Goal: Task Accomplishment & Management: Manage account settings

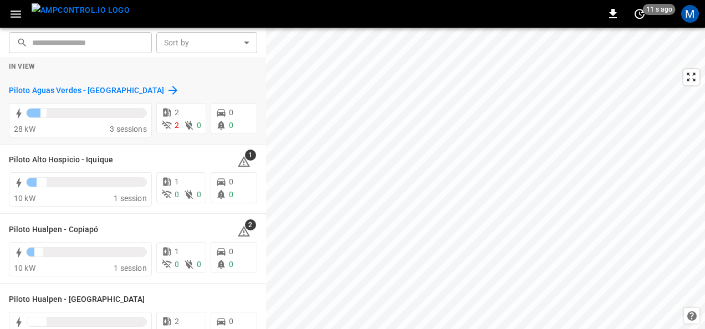
click at [93, 92] on h6 "Piloto Aguas Verdes - [GEOGRAPHIC_DATA]" at bounding box center [86, 91] width 155 height 12
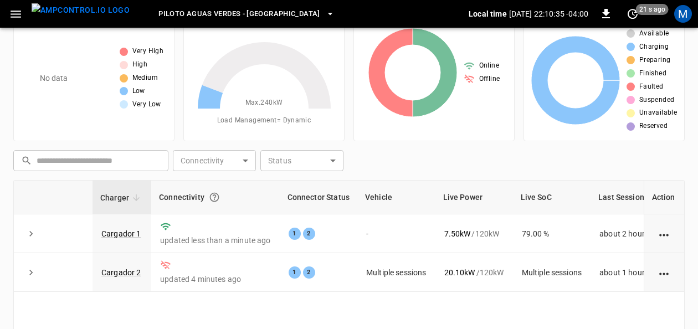
scroll to position [55, 0]
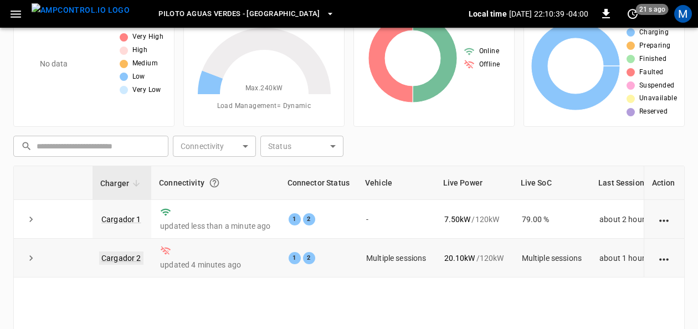
click at [110, 255] on link "Cargador 2" at bounding box center [121, 258] width 44 height 13
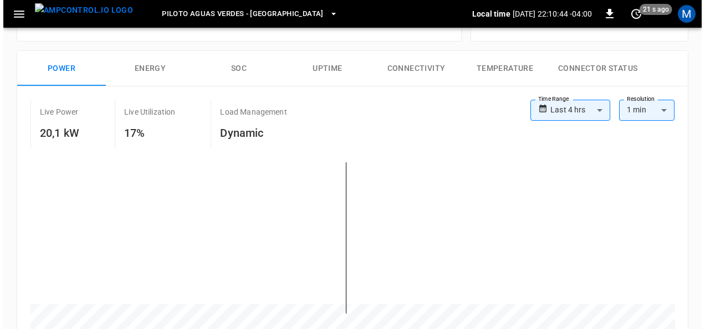
scroll to position [222, 0]
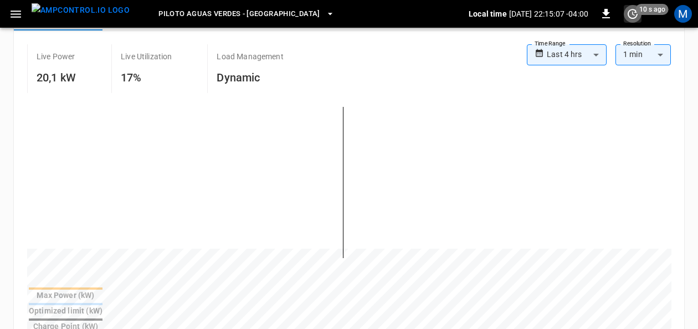
click at [634, 17] on icon "set refresh interval" at bounding box center [632, 13] width 13 height 13
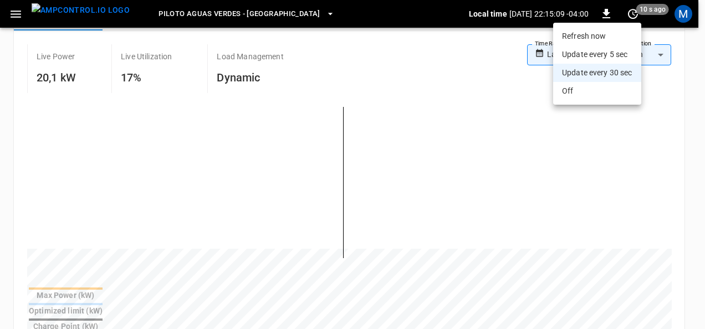
click at [587, 39] on li "Refresh now" at bounding box center [597, 36] width 88 height 18
click at [595, 34] on li "Refresh now" at bounding box center [597, 36] width 88 height 18
click at [588, 34] on li "Refresh now" at bounding box center [597, 36] width 88 height 18
click at [275, 16] on div at bounding box center [352, 164] width 705 height 329
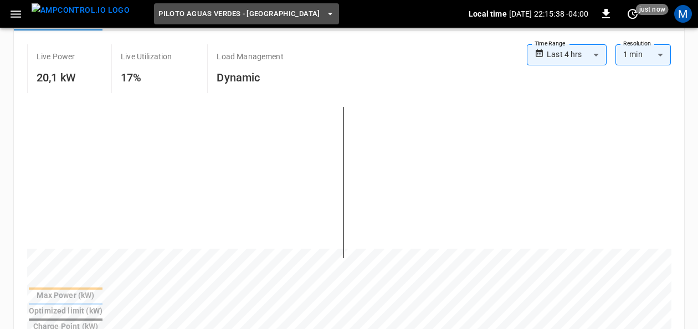
click at [325, 15] on icon "button" at bounding box center [330, 13] width 11 height 11
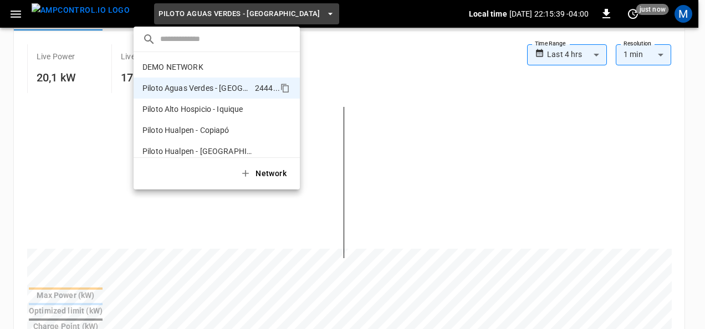
scroll to position [9, 0]
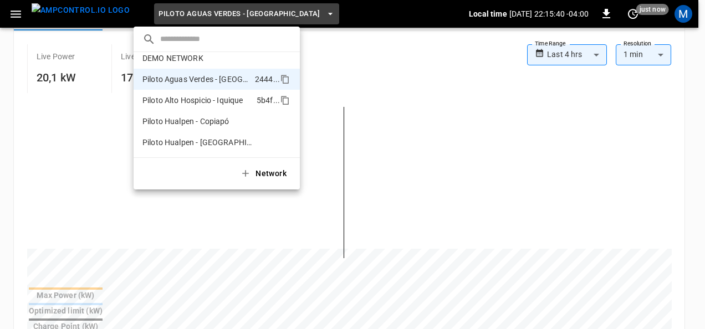
click at [242, 103] on p "Piloto Alto Hospicio - Iquique" at bounding box center [192, 100] width 101 height 11
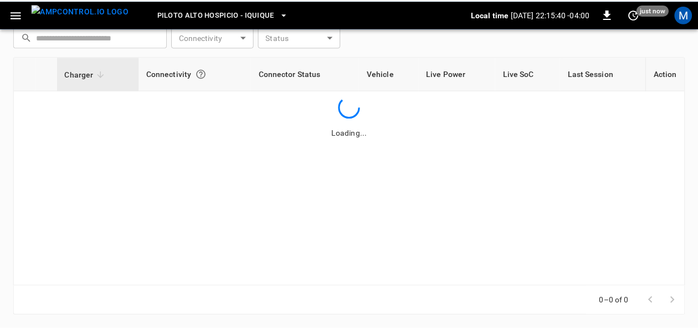
scroll to position [165, 0]
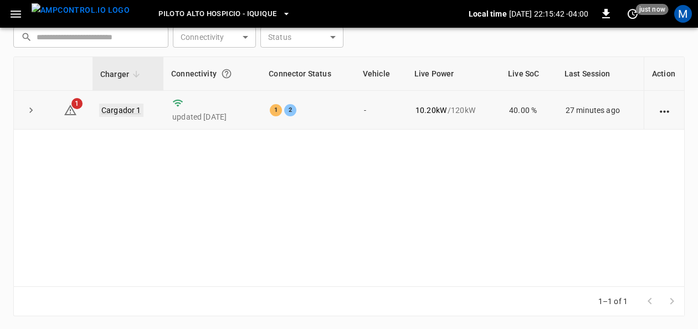
click at [135, 113] on link "Cargador 1" at bounding box center [121, 110] width 44 height 13
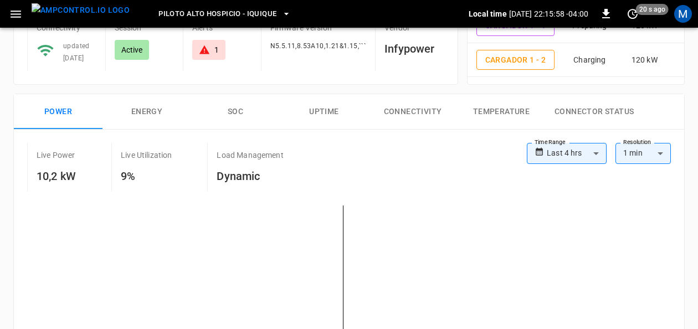
scroll to position [111, 0]
click at [234, 115] on button "SOC" at bounding box center [235, 111] width 89 height 35
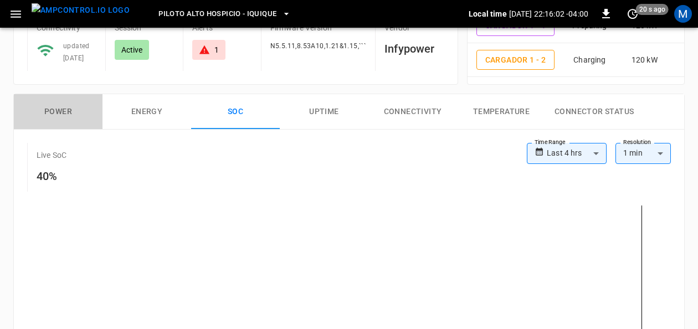
click at [73, 106] on button "Power" at bounding box center [58, 111] width 89 height 35
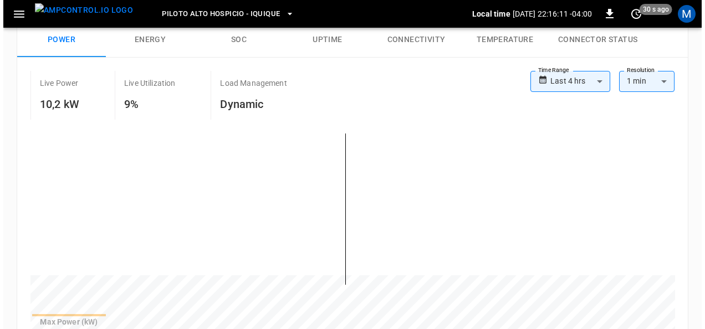
scroll to position [166, 0]
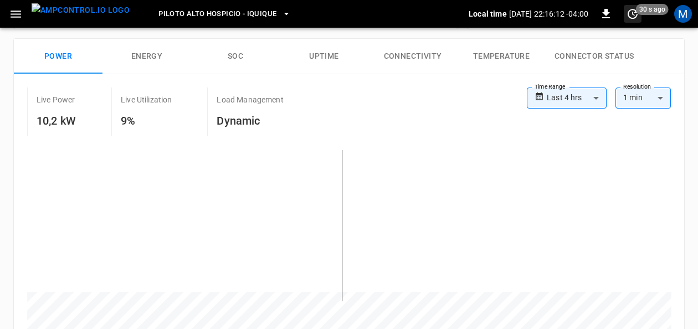
click at [634, 9] on icon "set refresh interval" at bounding box center [632, 13] width 13 height 13
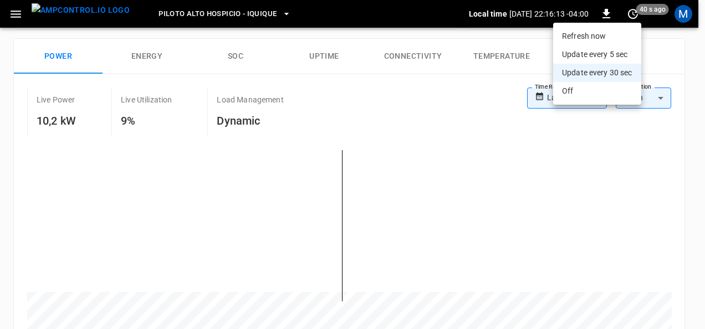
click at [576, 29] on li "Refresh now" at bounding box center [597, 36] width 88 height 18
click at [262, 11] on div at bounding box center [352, 164] width 705 height 329
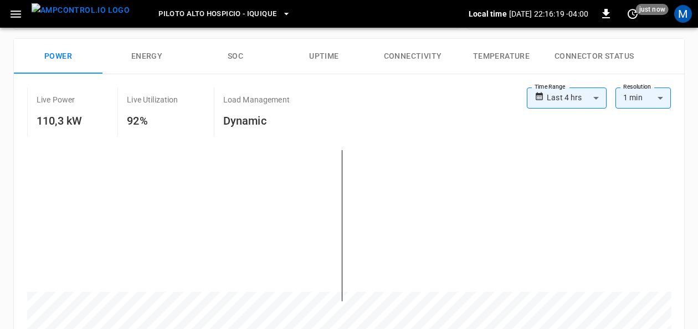
click at [281, 14] on icon "button" at bounding box center [286, 13] width 11 height 11
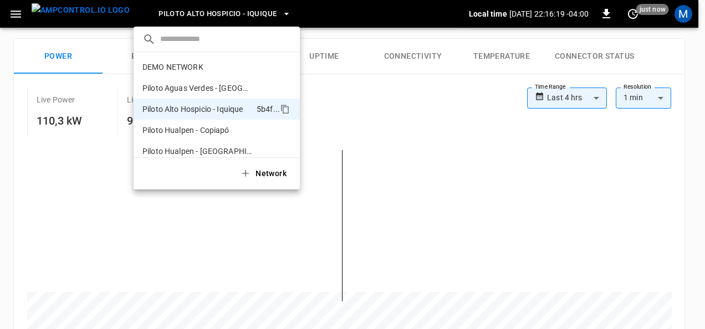
scroll to position [9, 0]
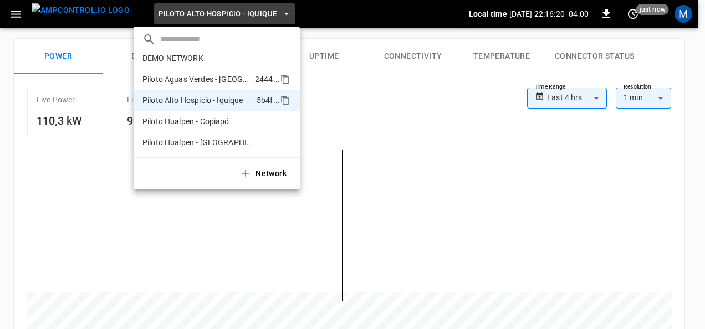
click at [239, 76] on p "Piloto Aguas Verdes - [GEOGRAPHIC_DATA]" at bounding box center [196, 79] width 108 height 11
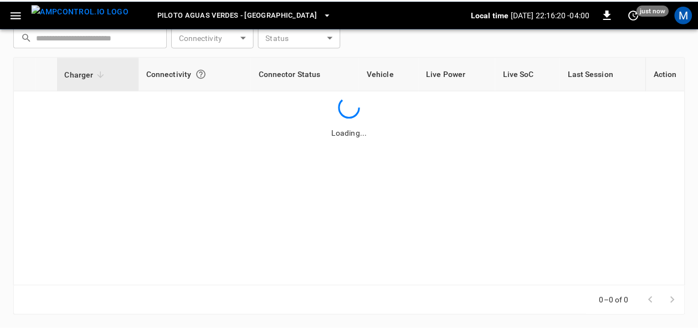
scroll to position [165, 0]
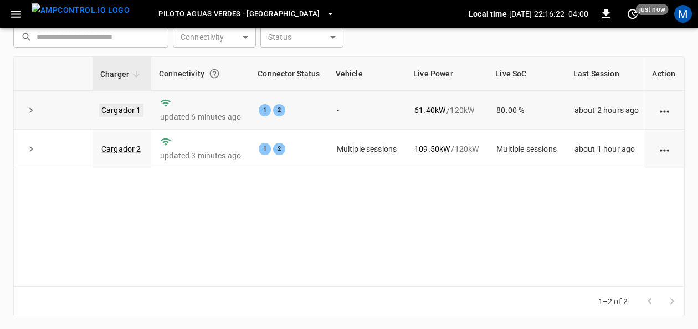
click at [125, 108] on link "Cargador 1" at bounding box center [121, 110] width 44 height 13
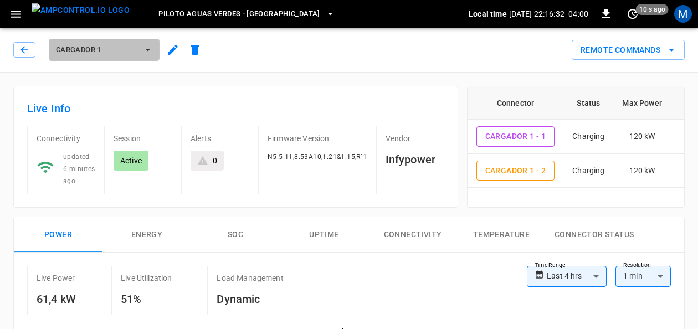
click at [135, 53] on span "Cargador 1" at bounding box center [97, 50] width 82 height 13
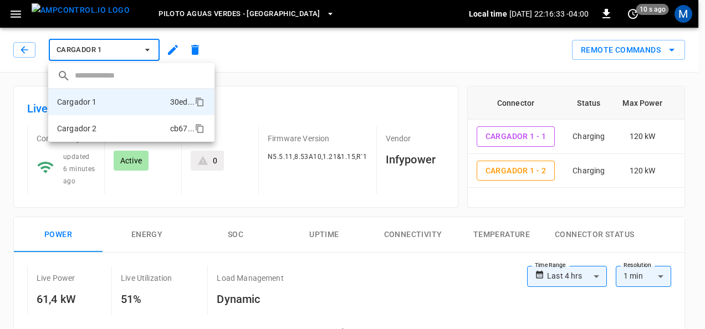
click at [111, 129] on li "Cargador 2 cb67 ..." at bounding box center [131, 128] width 166 height 27
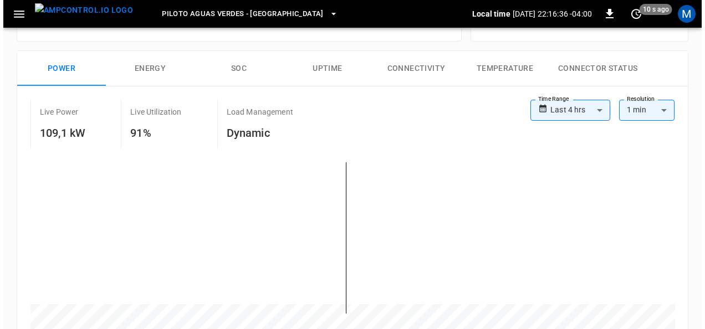
scroll to position [222, 0]
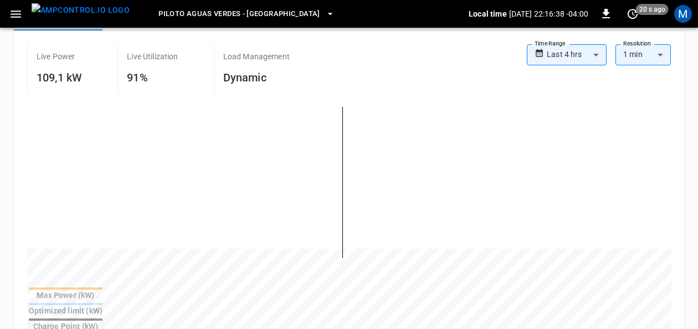
click at [635, 17] on icon "set refresh interval" at bounding box center [632, 13] width 13 height 13
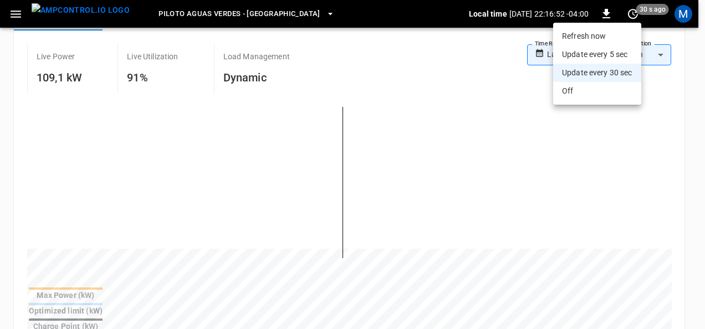
click at [612, 38] on li "Refresh now" at bounding box center [597, 36] width 88 height 18
click at [594, 40] on li "Refresh now" at bounding box center [597, 36] width 88 height 18
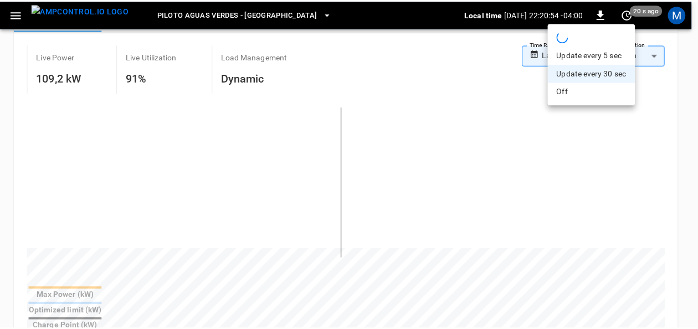
scroll to position [233, 0]
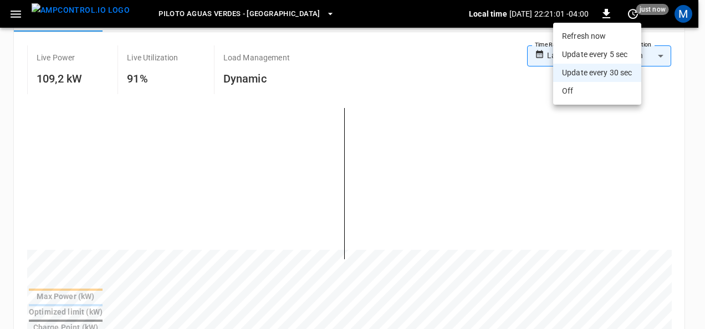
click at [695, 139] on div at bounding box center [352, 164] width 705 height 329
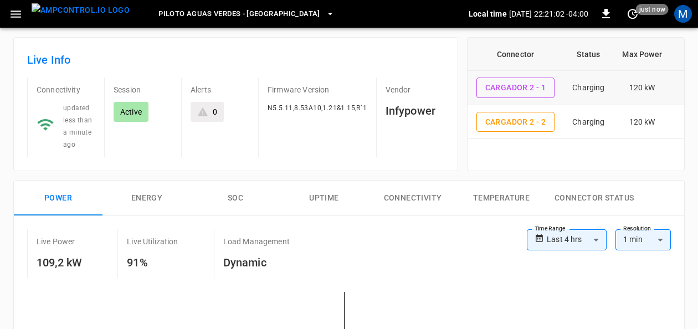
scroll to position [11, 0]
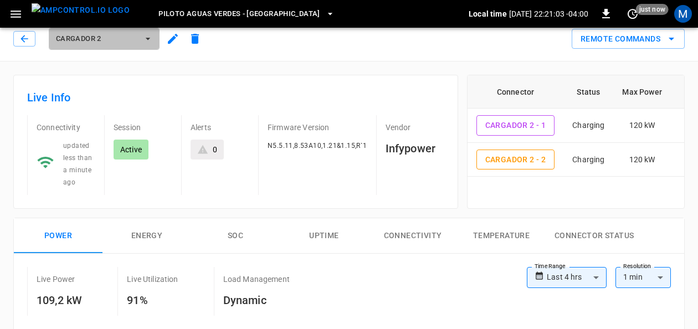
click at [143, 40] on icon "button" at bounding box center [147, 38] width 11 height 11
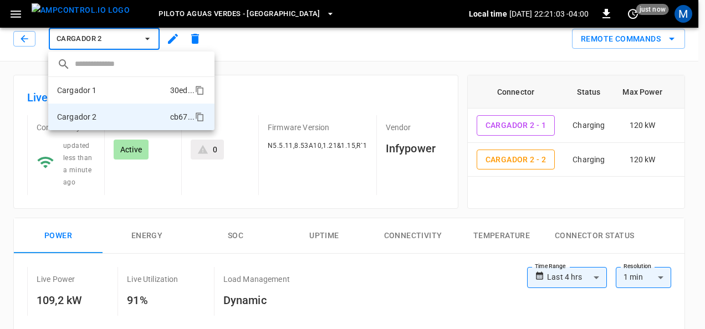
click at [108, 90] on li "Cargador 1 30ed ..." at bounding box center [131, 90] width 166 height 27
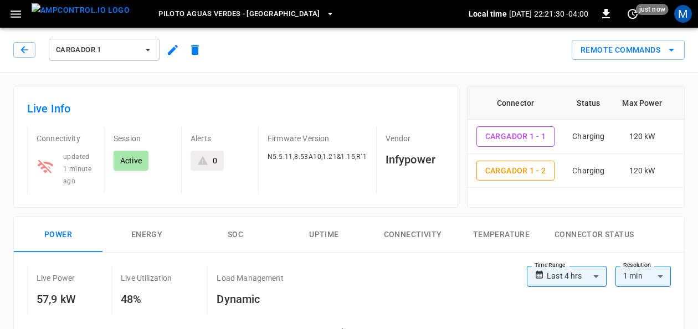
click at [325, 12] on icon "button" at bounding box center [330, 13] width 11 height 11
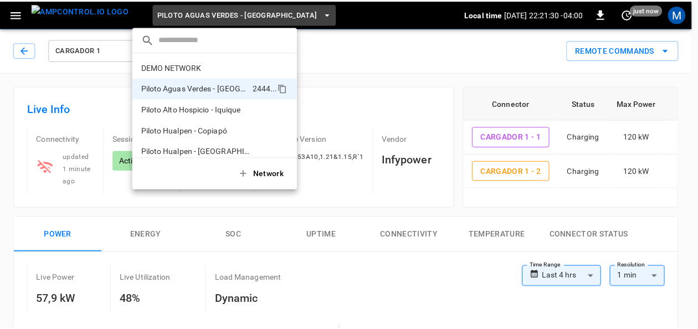
scroll to position [9, 0]
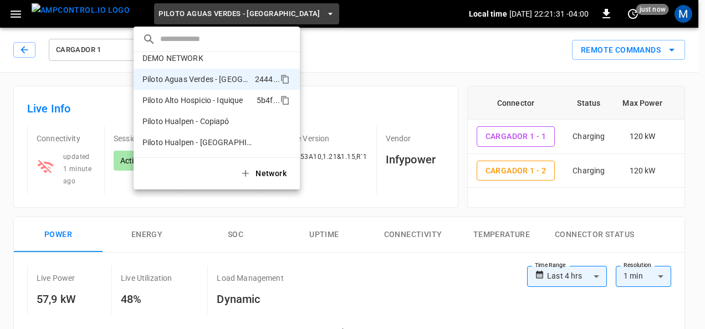
click at [223, 100] on p "Piloto Alto Hospicio - Iquique" at bounding box center [192, 100] width 101 height 11
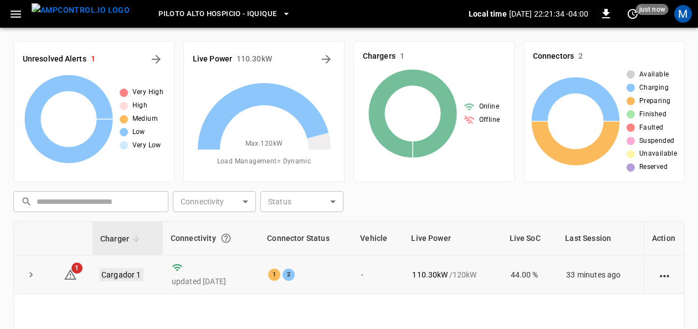
click at [132, 275] on link "Cargador 1" at bounding box center [121, 274] width 44 height 13
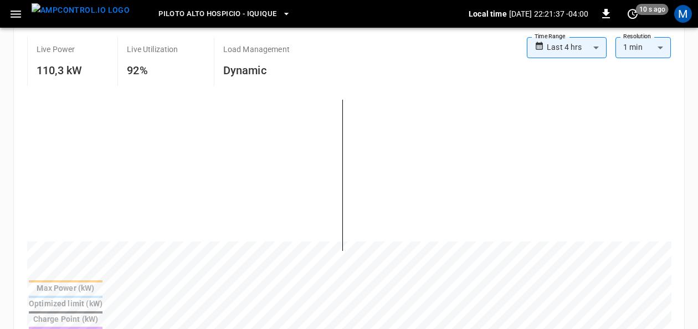
scroll to position [222, 0]
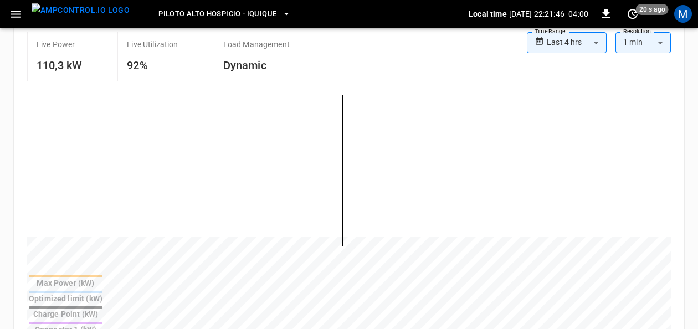
click at [103, 306] on div at bounding box center [66, 307] width 74 height 2
click at [103, 324] on div "Connector 1 (kW)" at bounding box center [66, 329] width 74 height 11
click at [103, 321] on th "Connector 1 (kW)" at bounding box center [65, 328] width 75 height 14
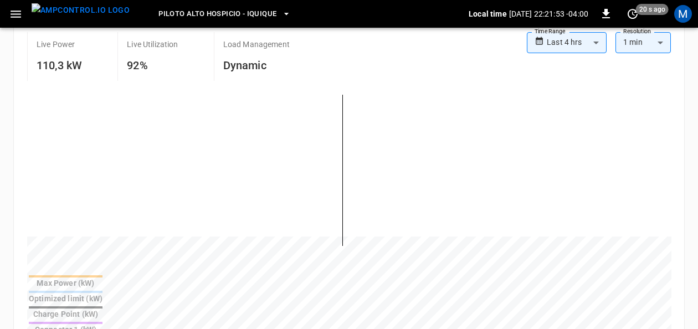
click at [103, 306] on div at bounding box center [66, 307] width 74 height 2
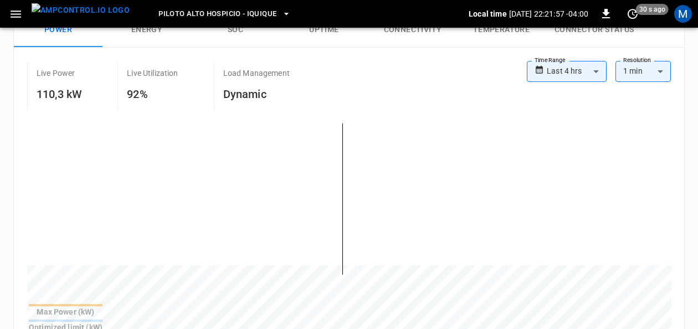
scroll to position [161, 0]
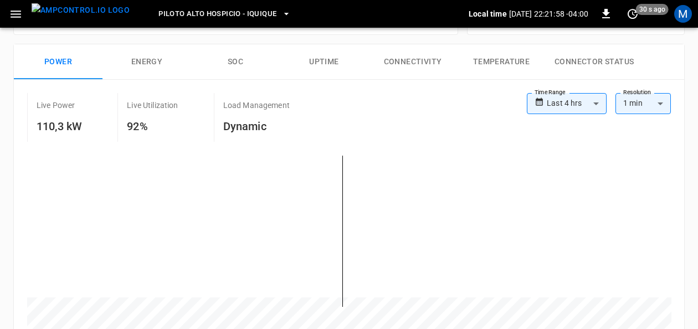
click at [246, 64] on button "SOC" at bounding box center [235, 61] width 89 height 35
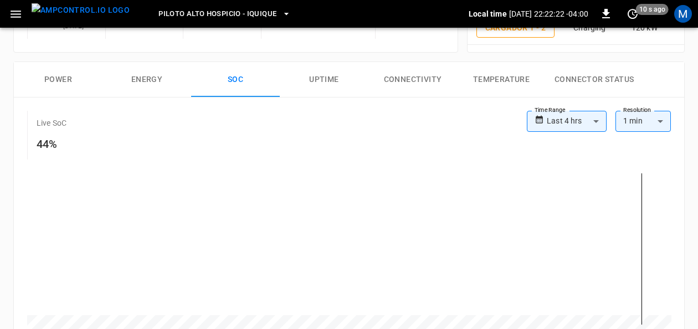
scroll to position [159, 0]
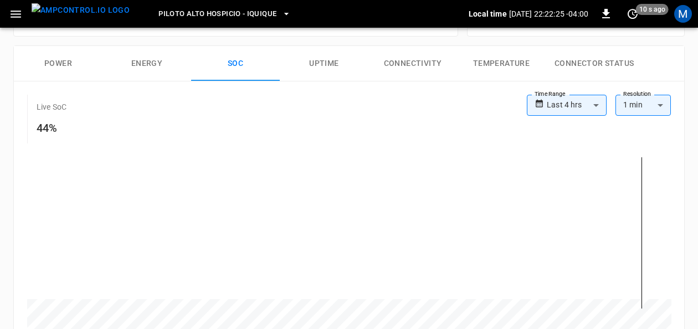
click at [600, 106] on body "**********" at bounding box center [349, 302] width 698 height 923
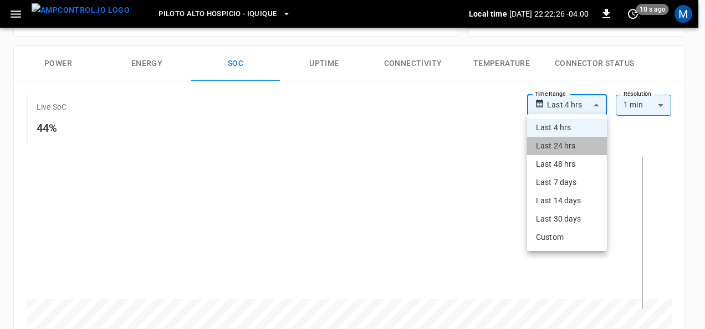
click at [573, 146] on li "Last 24 hrs" at bounding box center [567, 146] width 80 height 18
type input "**********"
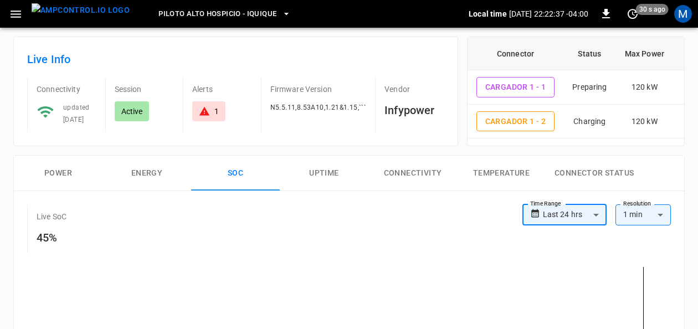
scroll to position [0, 0]
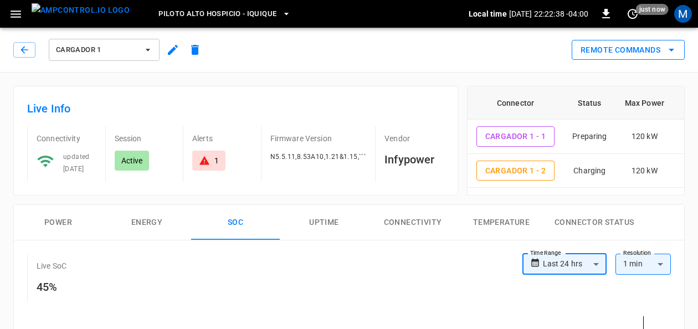
click at [663, 50] on button "Remote Commands" at bounding box center [628, 50] width 113 height 21
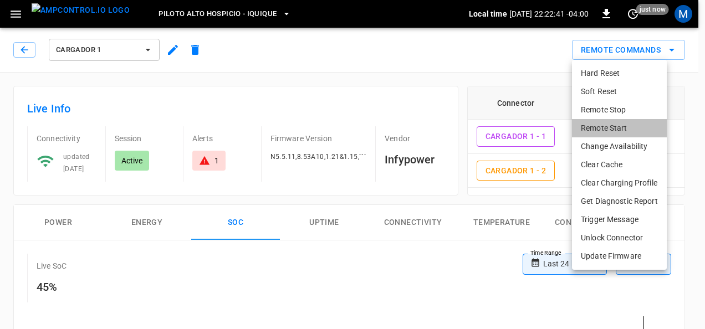
click at [613, 126] on li "Remote Start" at bounding box center [619, 128] width 95 height 18
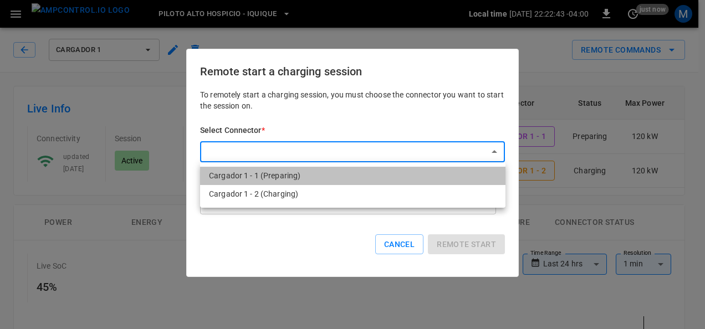
click at [304, 176] on li "Cargador 1 - 1 (Preparing)" at bounding box center [352, 176] width 305 height 18
type input "**********"
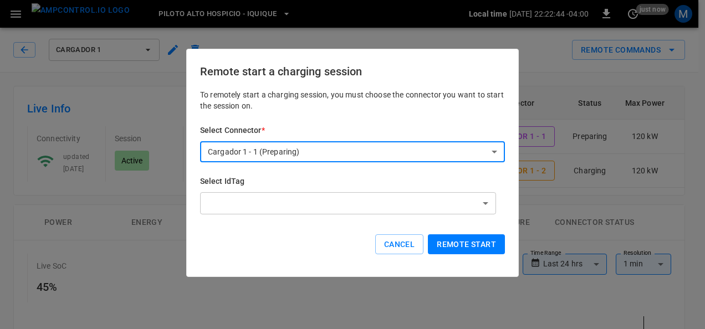
click at [455, 247] on button "Remote start" at bounding box center [466, 244] width 77 height 21
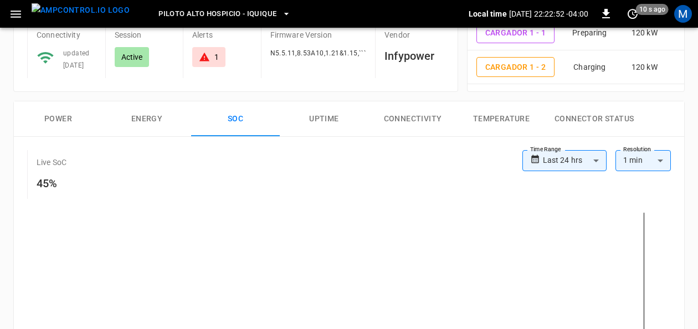
scroll to position [95, 0]
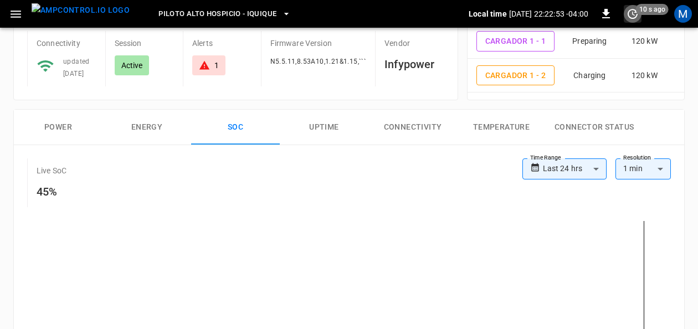
click at [633, 14] on icon "set refresh interval" at bounding box center [633, 14] width 10 height 10
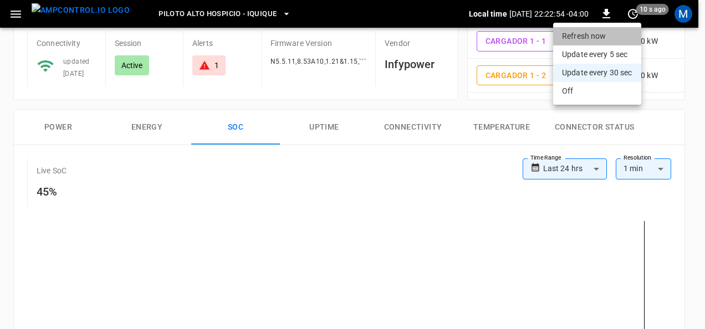
click at [578, 40] on li "Refresh now" at bounding box center [597, 36] width 88 height 18
click at [697, 103] on div at bounding box center [352, 164] width 705 height 329
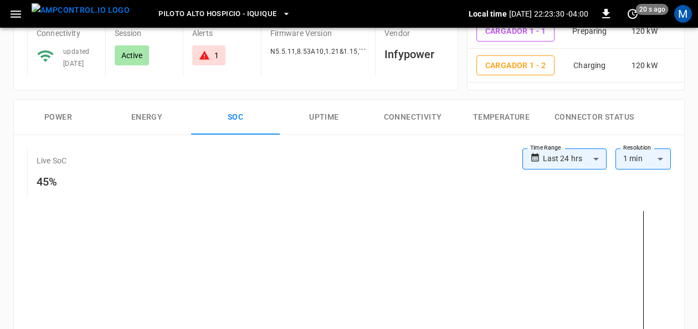
scroll to position [0, 0]
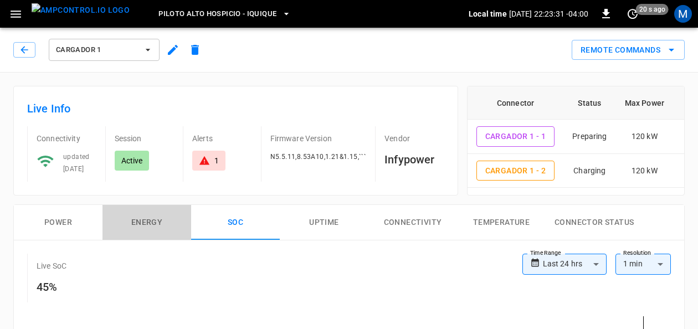
click at [125, 218] on button "Energy" at bounding box center [147, 222] width 89 height 35
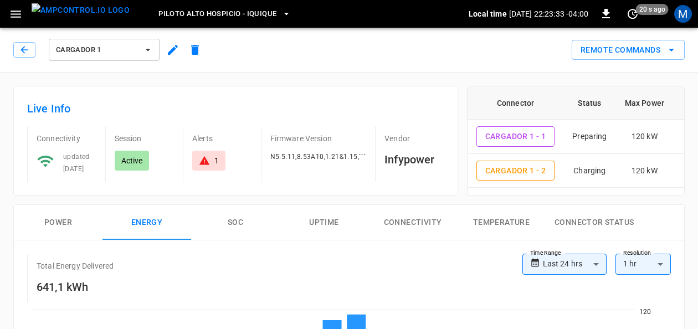
click at [69, 224] on button "Power" at bounding box center [58, 222] width 89 height 35
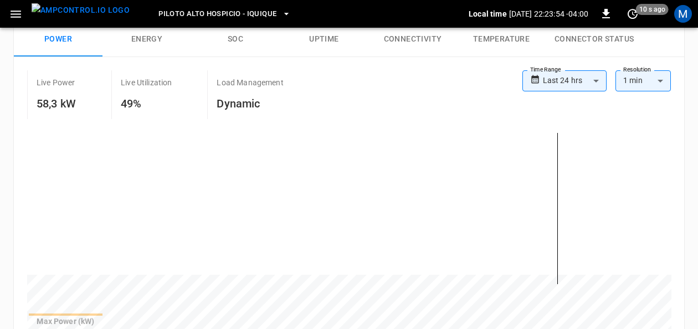
scroll to position [166, 0]
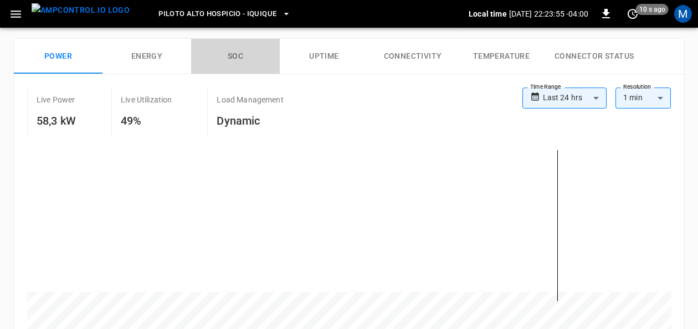
click at [252, 57] on button "SOC" at bounding box center [235, 56] width 89 height 35
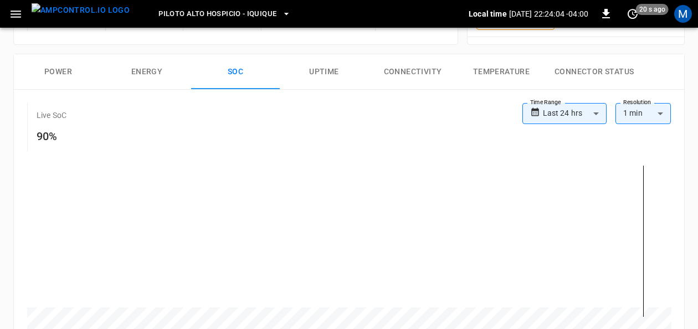
scroll to position [163, 0]
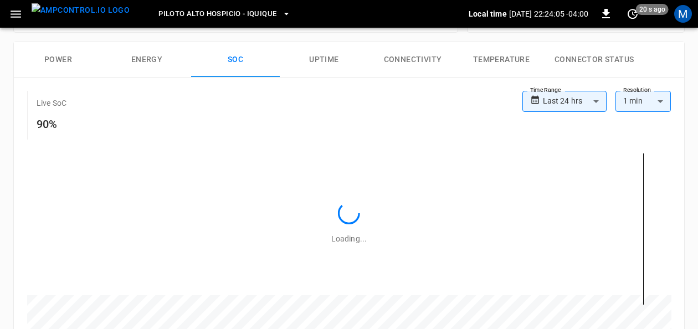
click at [58, 64] on button "Power" at bounding box center [58, 59] width 89 height 35
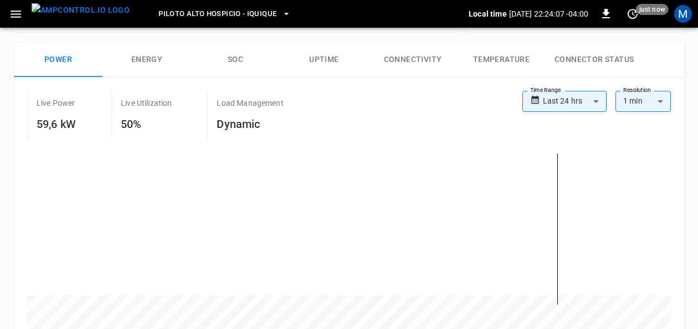
click at [225, 55] on button "SOC" at bounding box center [235, 59] width 89 height 35
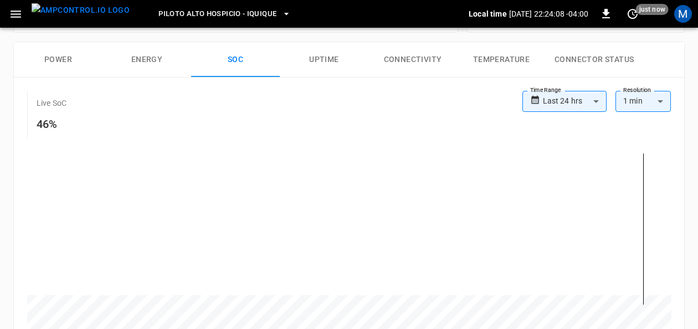
click at [122, 52] on button "Energy" at bounding box center [147, 59] width 89 height 35
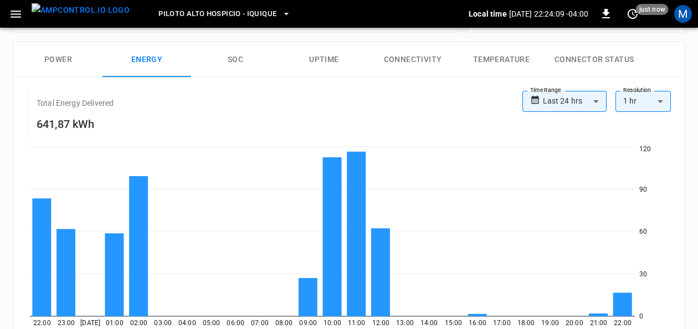
click at [79, 58] on button "Power" at bounding box center [58, 59] width 89 height 35
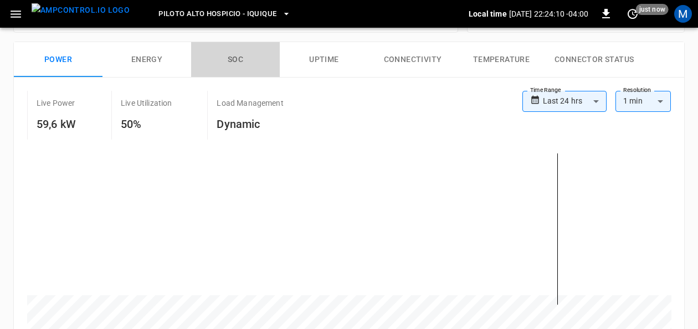
click at [244, 58] on button "SOC" at bounding box center [235, 59] width 89 height 35
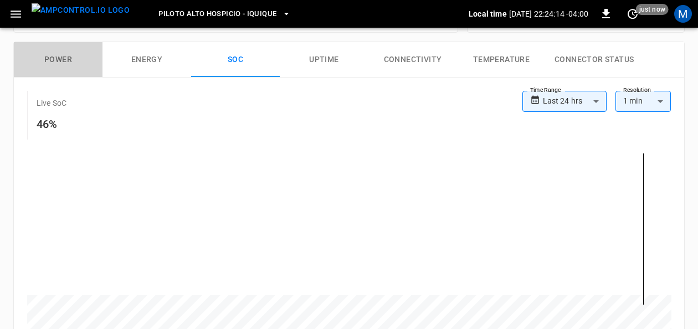
click at [69, 50] on button "Power" at bounding box center [58, 59] width 89 height 35
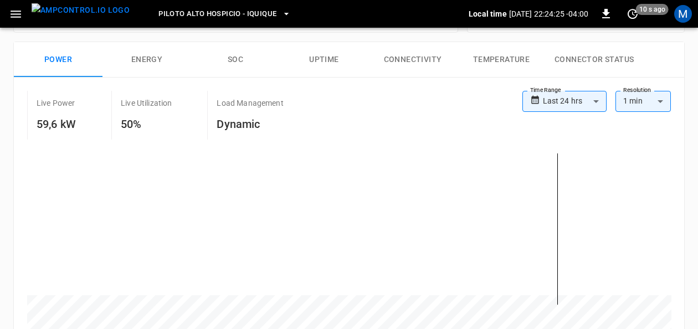
scroll to position [183, 0]
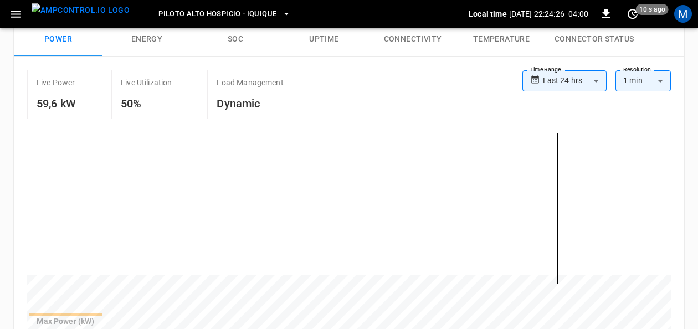
click at [598, 81] on body "**********" at bounding box center [349, 302] width 698 height 970
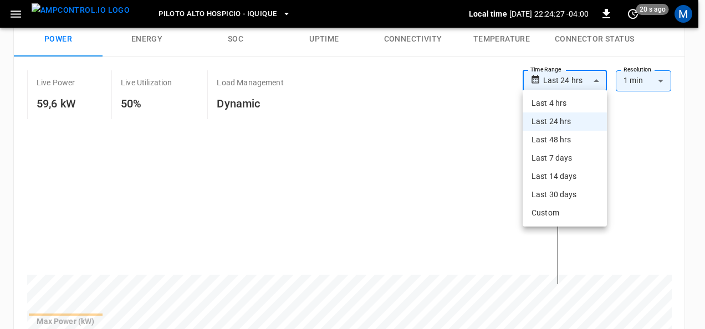
click at [561, 105] on li "Last 4 hrs" at bounding box center [565, 103] width 84 height 18
type input "**********"
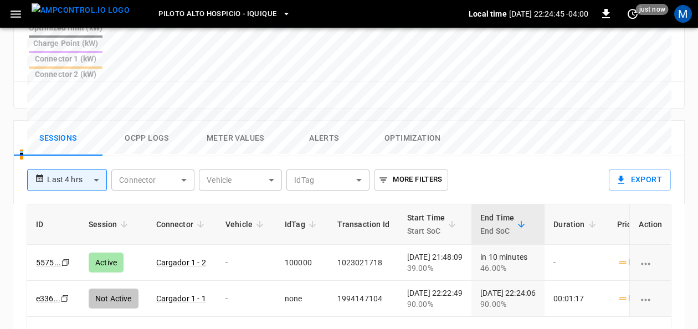
scroll to position [492, 0]
click at [634, 13] on icon "set refresh interval" at bounding box center [632, 13] width 13 height 13
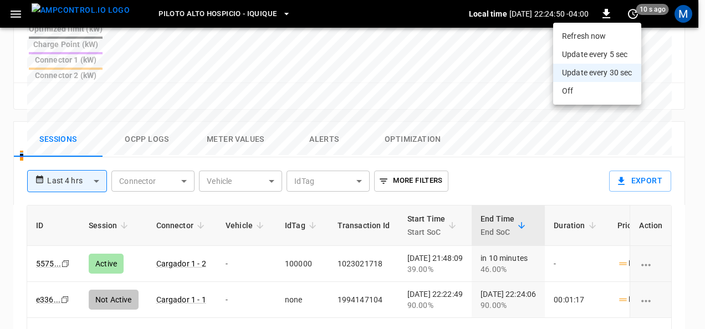
drag, startPoint x: 592, startPoint y: 35, endPoint x: 613, endPoint y: 69, distance: 39.4
click at [592, 35] on li "Refresh now" at bounding box center [597, 36] width 88 height 18
click at [605, 43] on li "Refresh now" at bounding box center [597, 36] width 88 height 18
click at [570, 39] on li "Refresh now" at bounding box center [597, 36] width 88 height 18
click at [687, 158] on div at bounding box center [352, 164] width 705 height 329
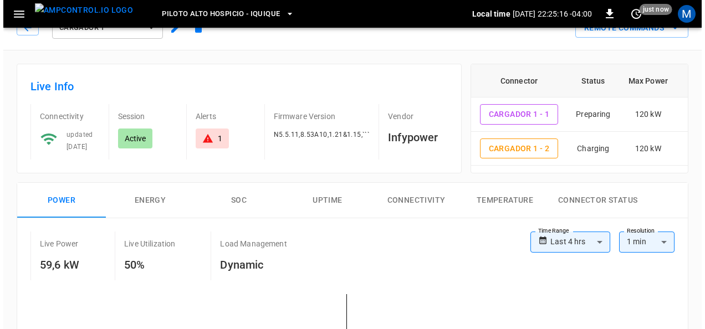
scroll to position [0, 0]
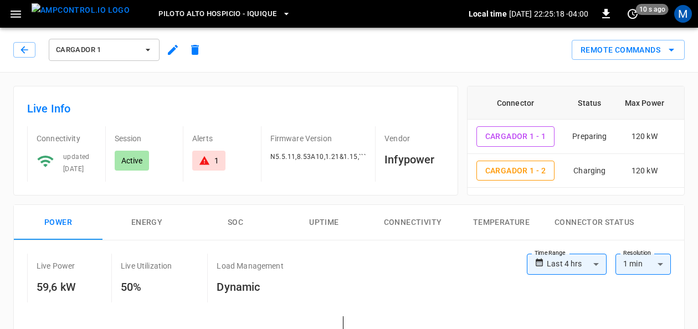
click at [257, 12] on button "Piloto Alto Hospicio - Iquique" at bounding box center [224, 14] width 141 height 22
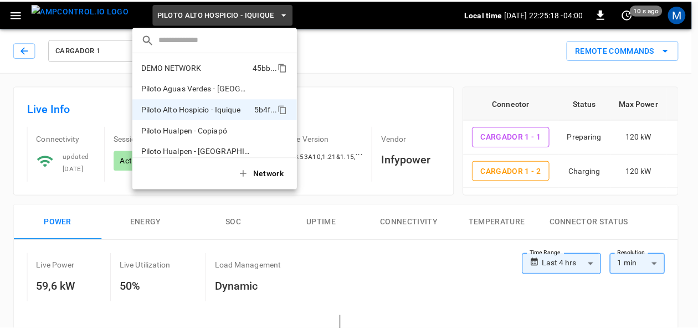
scroll to position [9, 0]
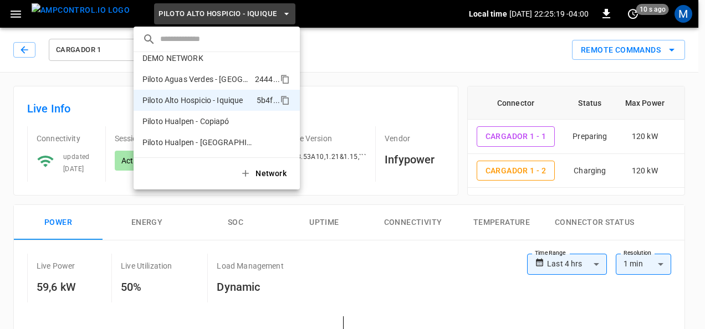
click at [235, 71] on li "Piloto Aguas Verdes - [GEOGRAPHIC_DATA] 2444 ..." at bounding box center [217, 79] width 166 height 21
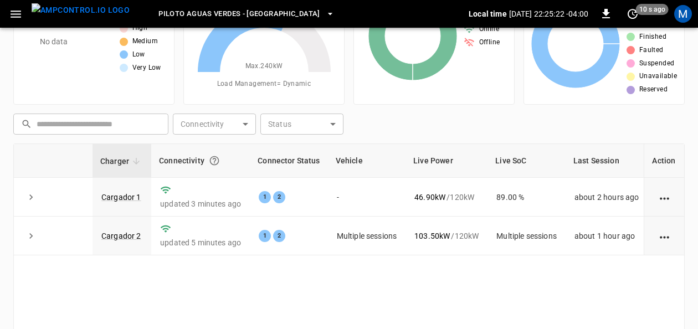
scroll to position [102, 0]
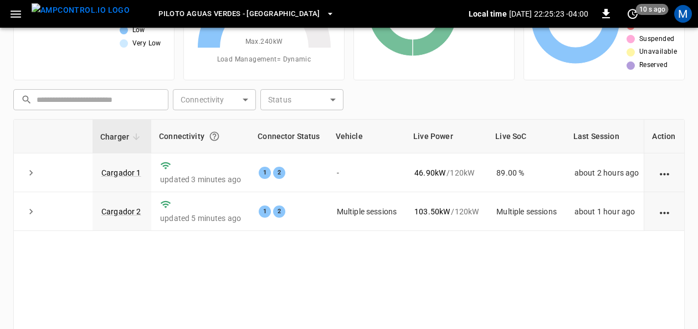
drag, startPoint x: 125, startPoint y: 167, endPoint x: 376, endPoint y: 4, distance: 298.5
click at [125, 168] on link "Cargador 1" at bounding box center [121, 172] width 40 height 9
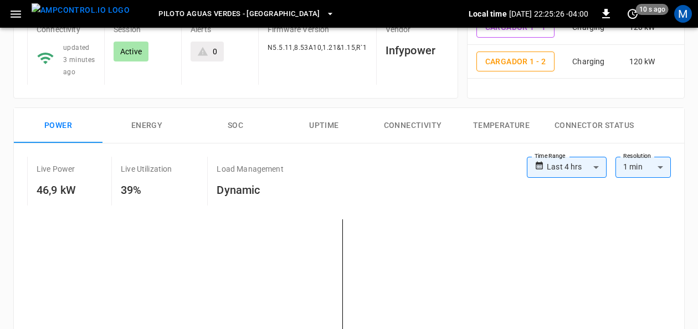
scroll to position [110, 0]
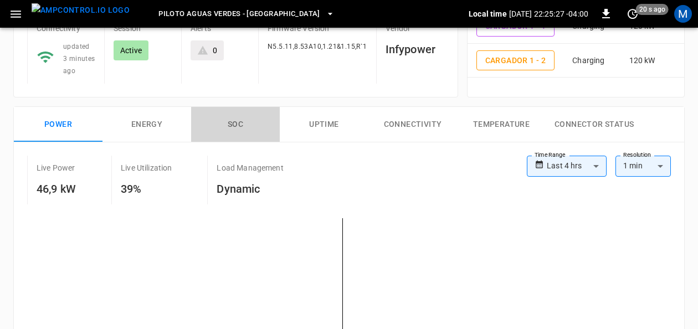
click at [234, 124] on button "SOC" at bounding box center [235, 124] width 89 height 35
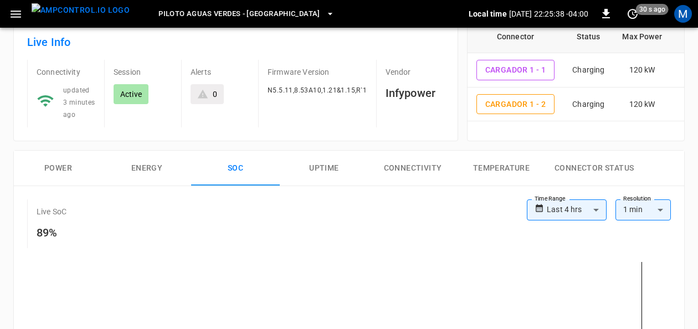
scroll to position [77, 0]
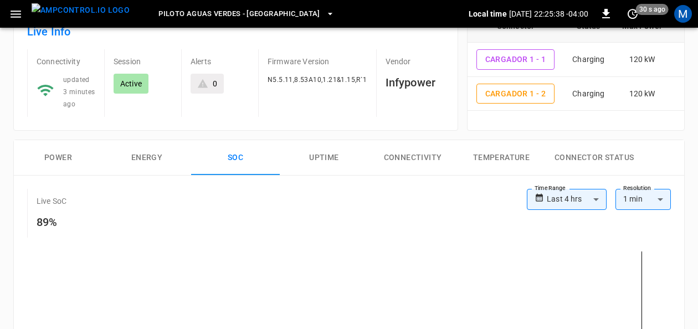
click at [71, 156] on button "Power" at bounding box center [58, 157] width 89 height 35
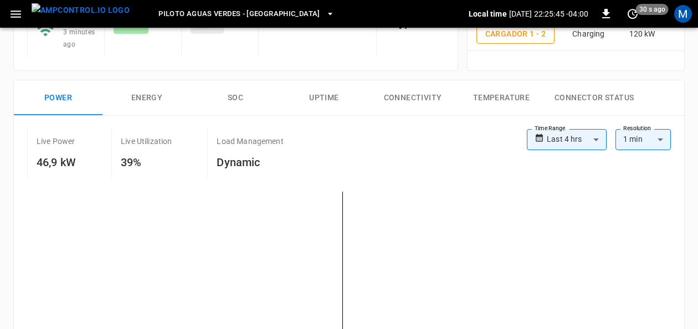
scroll to position [135, 0]
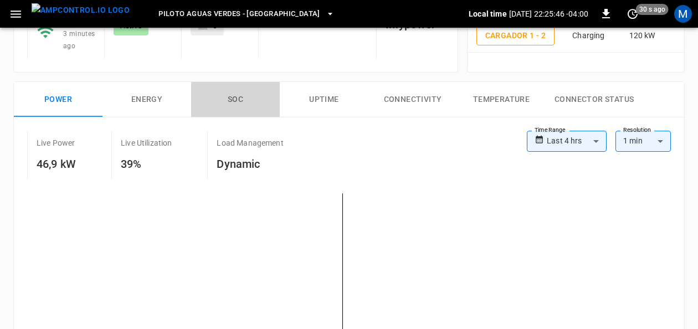
click at [227, 93] on button "SOC" at bounding box center [235, 99] width 89 height 35
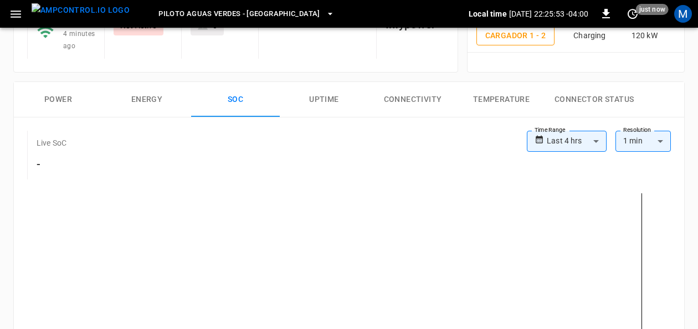
click at [48, 94] on button "Power" at bounding box center [58, 99] width 89 height 35
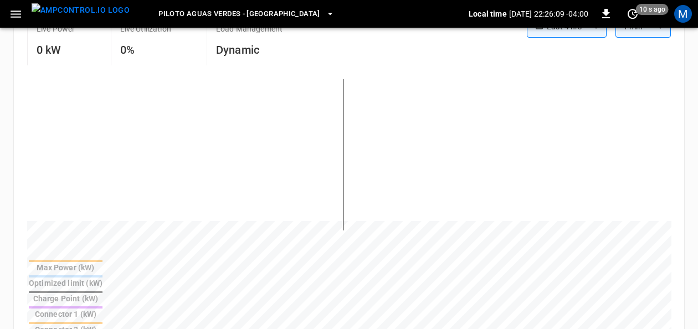
scroll to position [0, 0]
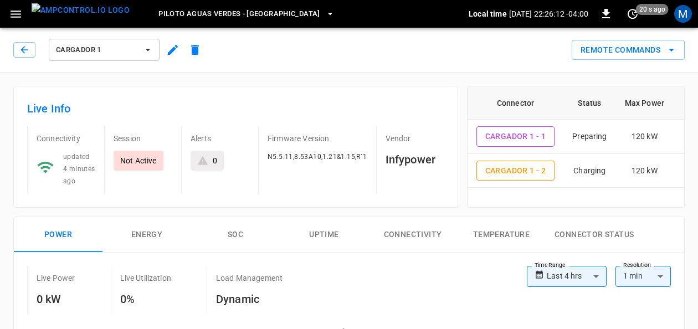
click at [122, 47] on span "Cargador 1" at bounding box center [97, 50] width 82 height 13
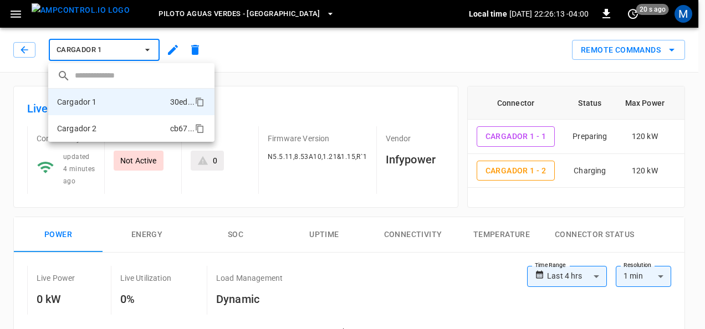
click at [112, 127] on li "Cargador 2 cb67 ..." at bounding box center [131, 128] width 166 height 27
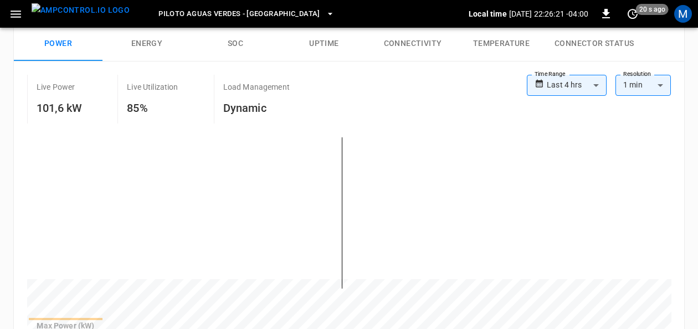
scroll to position [168, 0]
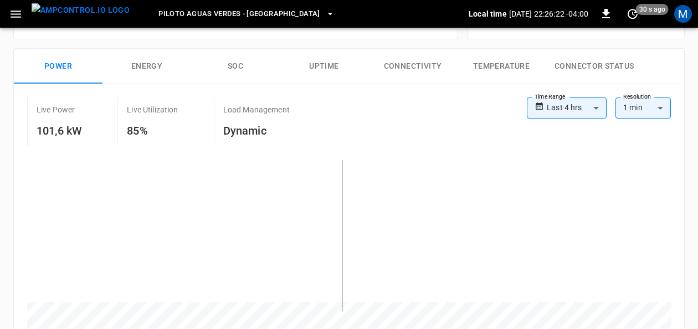
click at [243, 58] on button "SOC" at bounding box center [235, 66] width 89 height 35
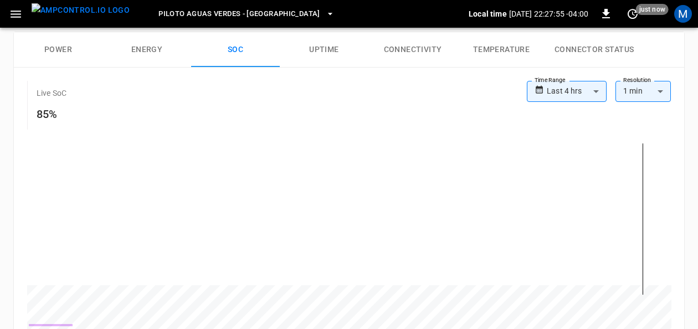
scroll to position [147, 0]
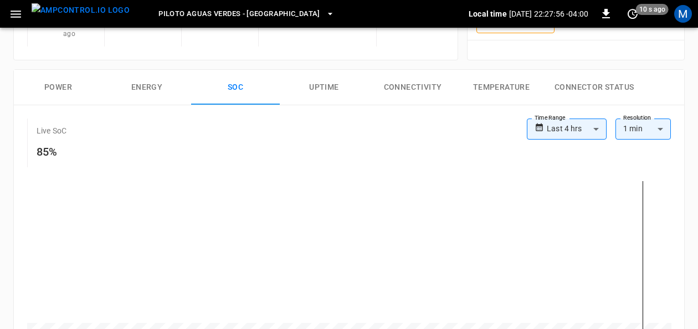
click at [67, 88] on button "Power" at bounding box center [58, 87] width 89 height 35
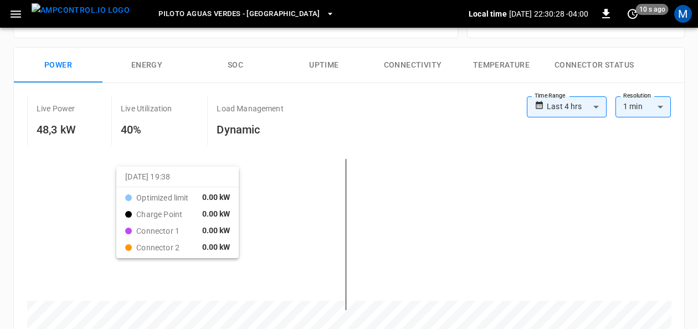
scroll to position [168, 0]
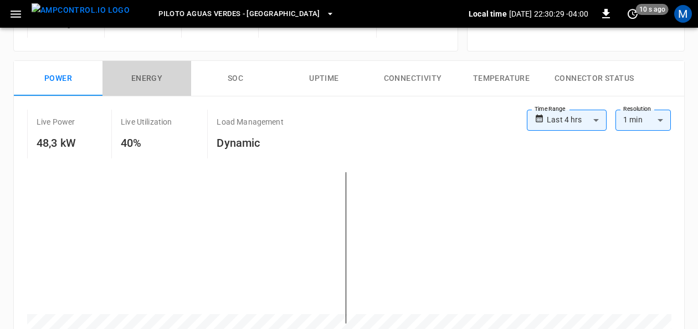
click at [150, 69] on button "Energy" at bounding box center [147, 78] width 89 height 35
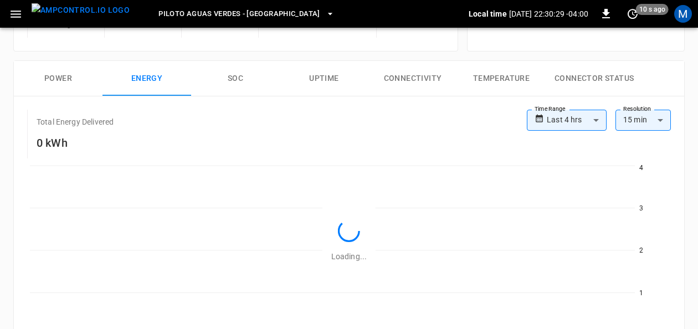
click at [237, 74] on button "SOC" at bounding box center [235, 78] width 89 height 35
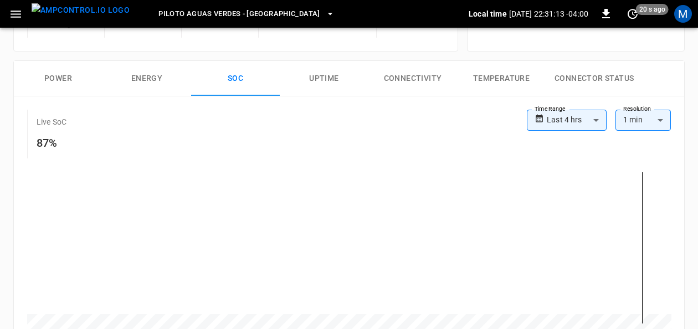
scroll to position [162, 0]
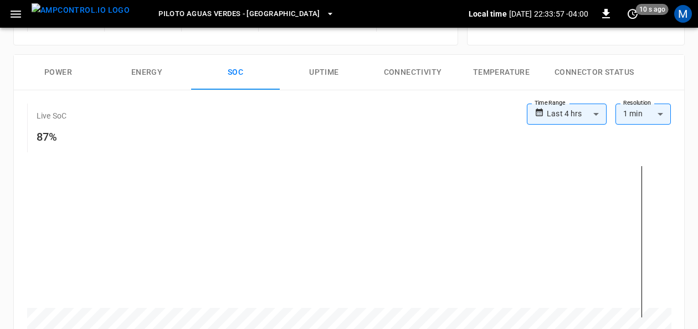
click at [44, 66] on button "Power" at bounding box center [58, 72] width 89 height 35
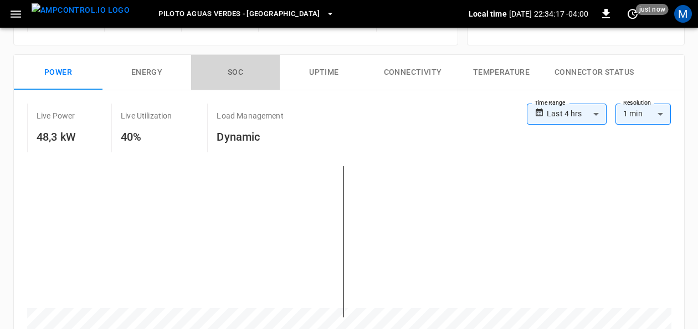
click at [231, 66] on button "SOC" at bounding box center [235, 72] width 89 height 35
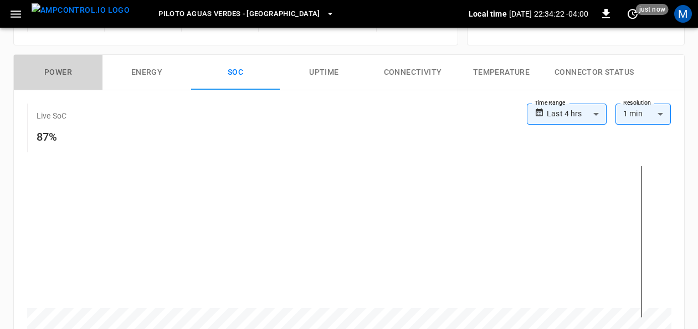
click at [55, 73] on button "Power" at bounding box center [58, 72] width 89 height 35
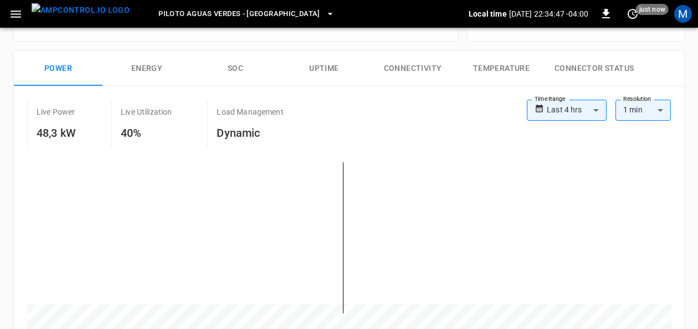
scroll to position [188, 0]
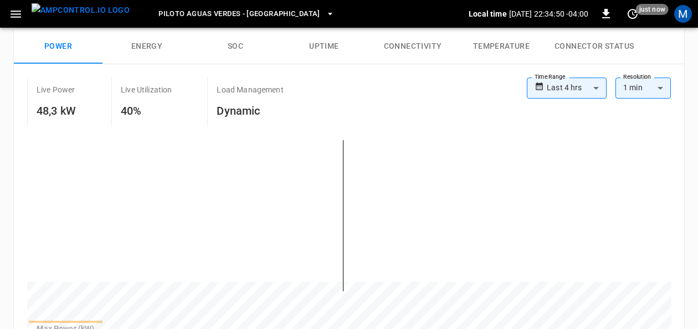
click at [370, 106] on div "Live Power 48,3 kW Live Utilization 40% Load Management Dynamic" at bounding box center [277, 102] width 500 height 49
click at [233, 40] on button "SOC" at bounding box center [235, 46] width 89 height 35
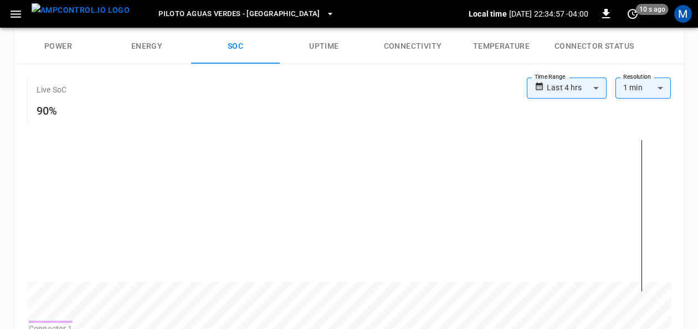
click at [57, 58] on button "Power" at bounding box center [58, 46] width 89 height 35
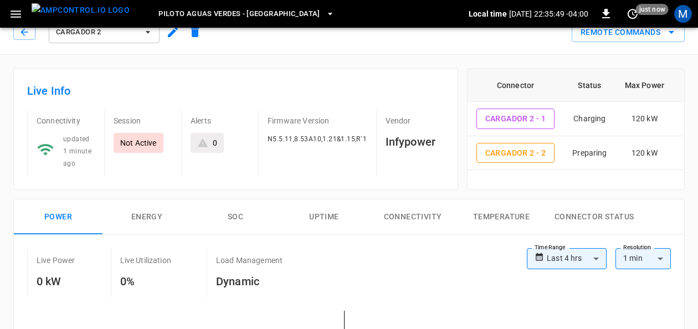
scroll to position [0, 0]
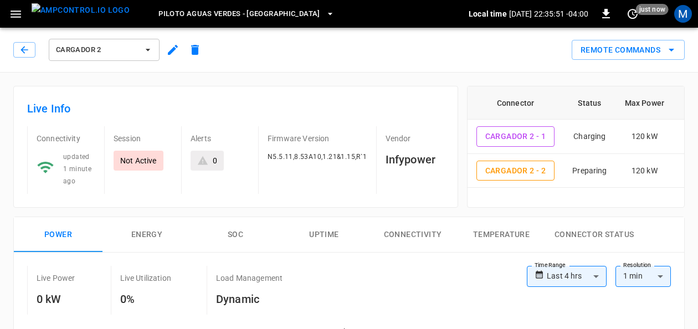
click at [150, 55] on button "Cargador 2" at bounding box center [104, 50] width 111 height 22
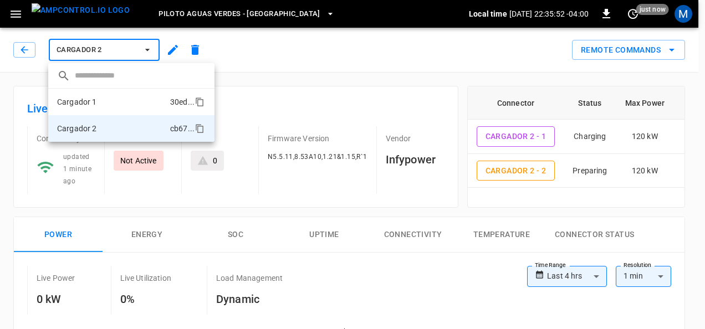
click at [110, 99] on li "Cargador 1 30ed ..." at bounding box center [131, 102] width 166 height 27
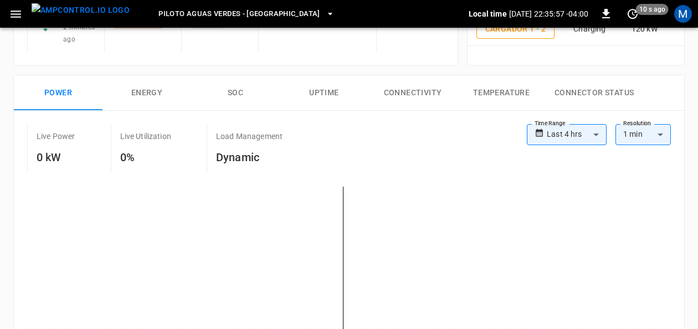
scroll to position [166, 0]
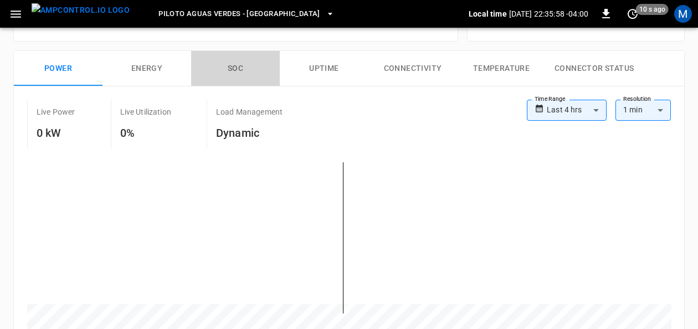
click at [238, 69] on button "SOC" at bounding box center [235, 68] width 89 height 35
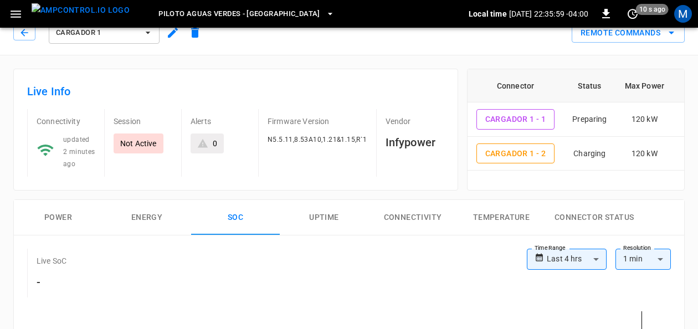
scroll to position [0, 0]
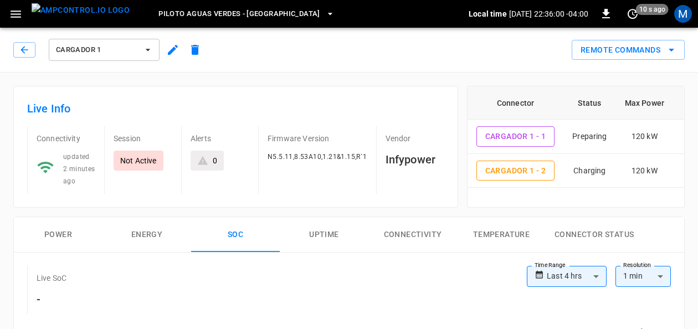
click at [141, 54] on button "Cargador 1" at bounding box center [104, 50] width 111 height 22
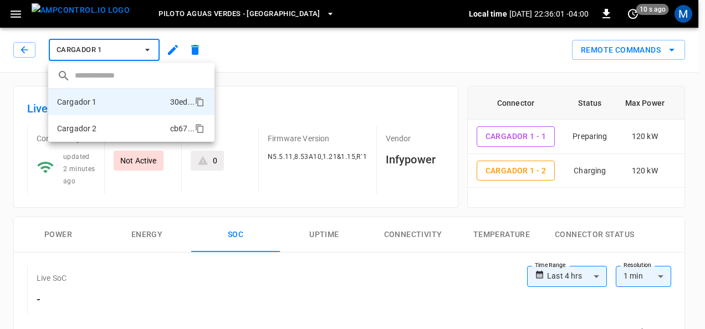
click at [105, 117] on li "Cargador 2 cb67 ..." at bounding box center [131, 128] width 166 height 27
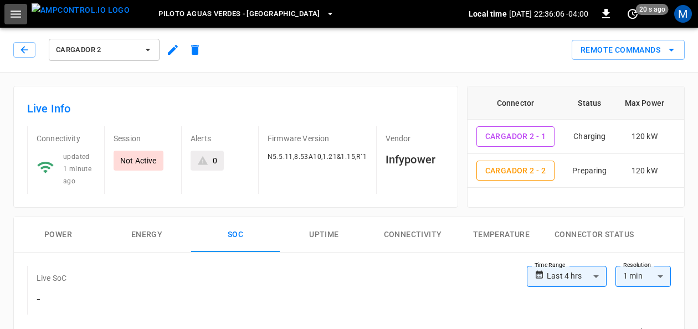
click at [12, 13] on icon "button" at bounding box center [16, 14] width 14 height 14
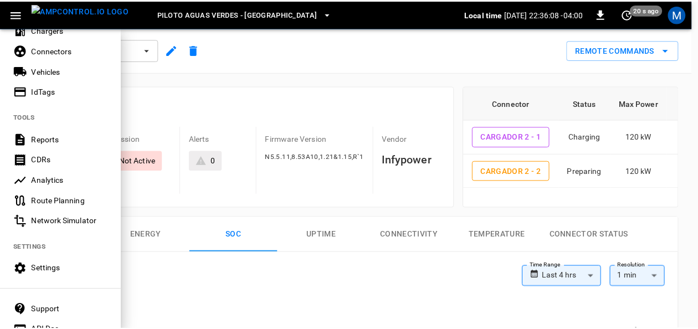
scroll to position [277, 0]
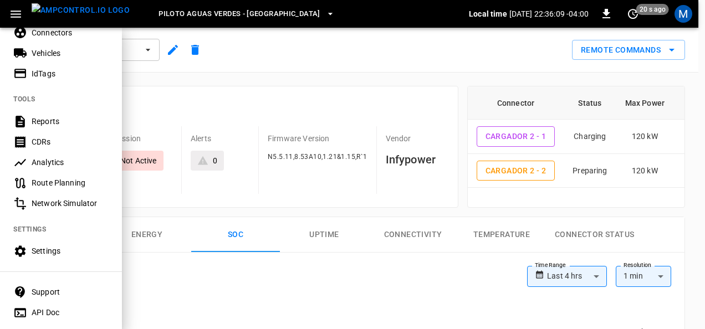
click at [81, 248] on div "Settings" at bounding box center [70, 250] width 77 height 11
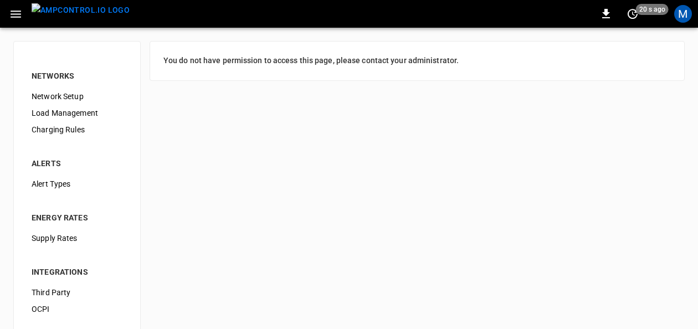
click at [87, 113] on span "Load Management" at bounding box center [77, 114] width 91 height 12
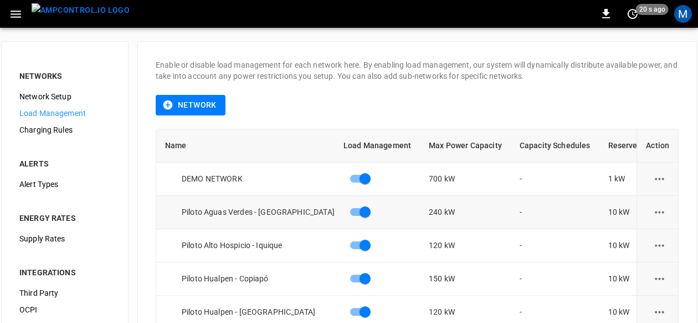
click at [239, 210] on div "Piloto Aguas Verdes - [GEOGRAPHIC_DATA]" at bounding box center [250, 211] width 170 height 11
click at [654, 213] on button "load management options" at bounding box center [659, 211] width 27 height 27
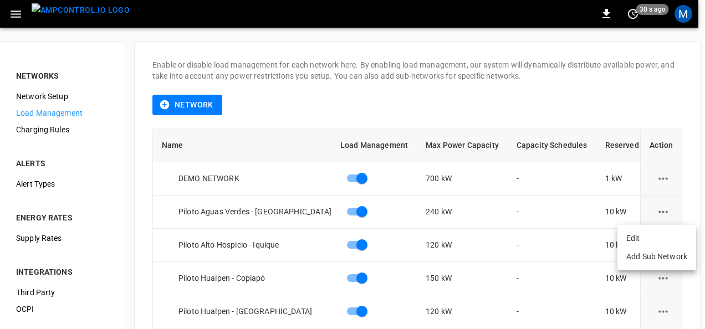
click at [637, 237] on li "Edit" at bounding box center [656, 238] width 79 height 18
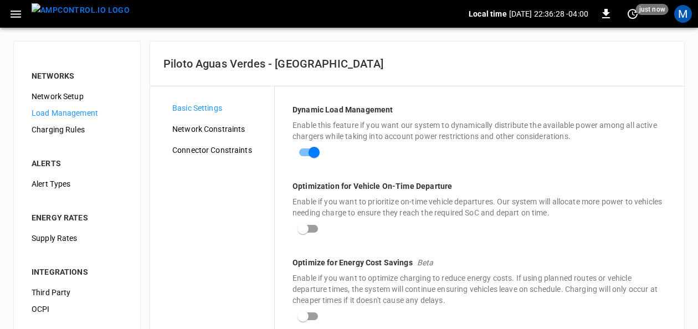
click at [209, 126] on span "Network Constraints" at bounding box center [218, 130] width 93 height 12
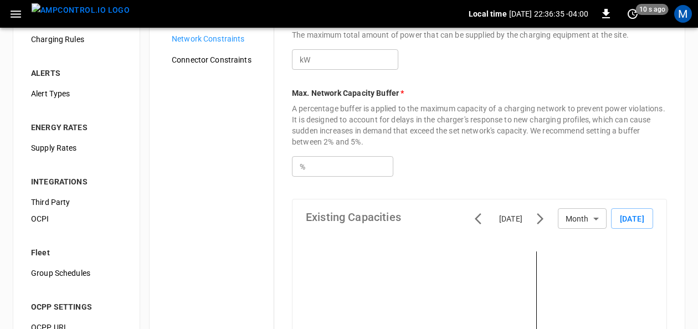
scroll to position [34, 0]
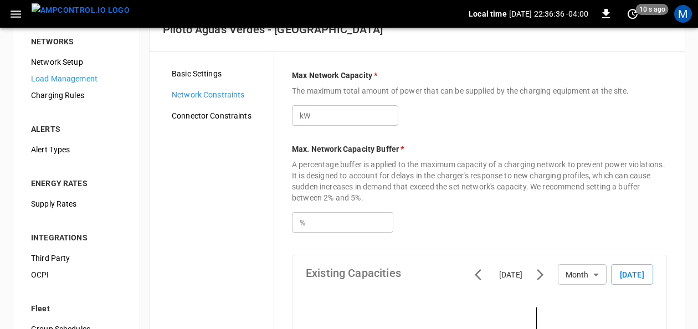
click at [234, 113] on span "Connector Constraints" at bounding box center [218, 116] width 93 height 12
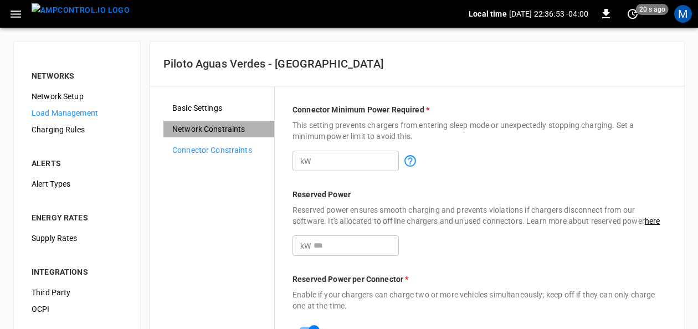
click at [221, 129] on span "Network Constraints" at bounding box center [218, 130] width 93 height 12
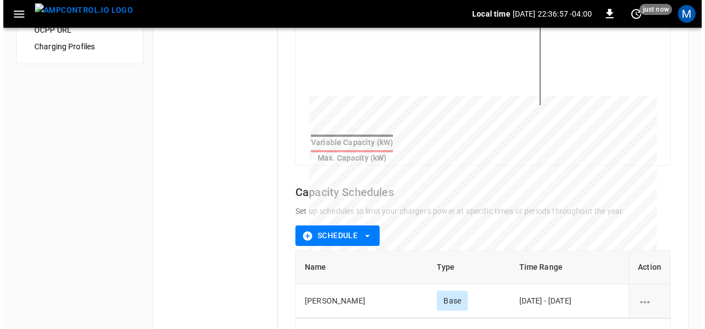
scroll to position [478, 0]
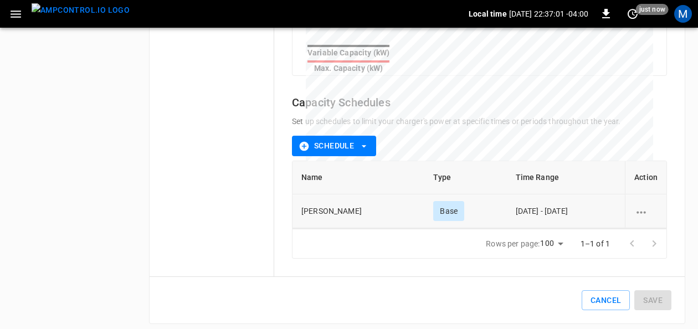
click at [637, 206] on icon "schedule options" at bounding box center [641, 213] width 14 height 14
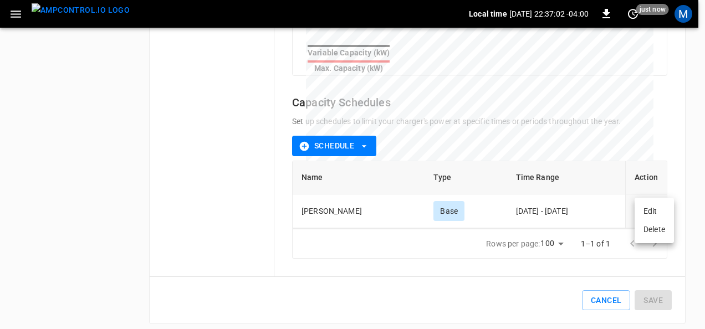
click at [639, 208] on li "Edit" at bounding box center [653, 211] width 39 height 18
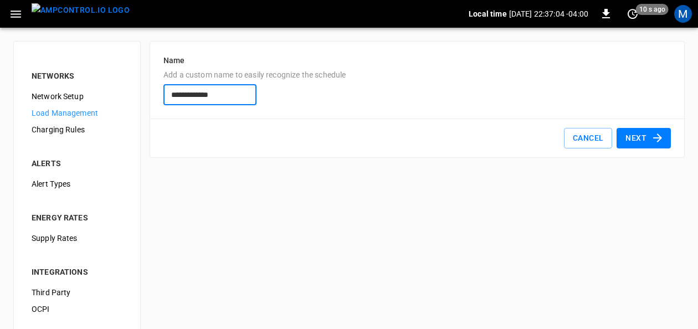
click at [627, 147] on button "Next" at bounding box center [644, 138] width 54 height 21
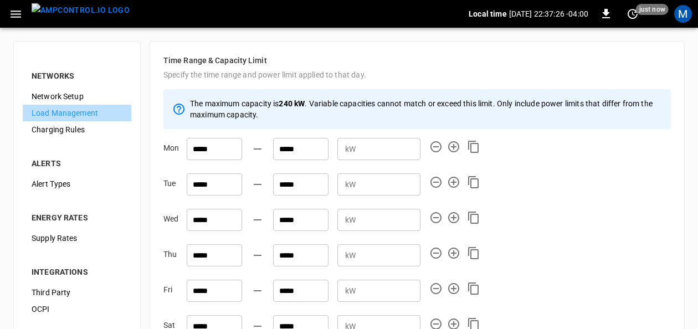
click at [73, 110] on span "Load Management" at bounding box center [77, 114] width 91 height 12
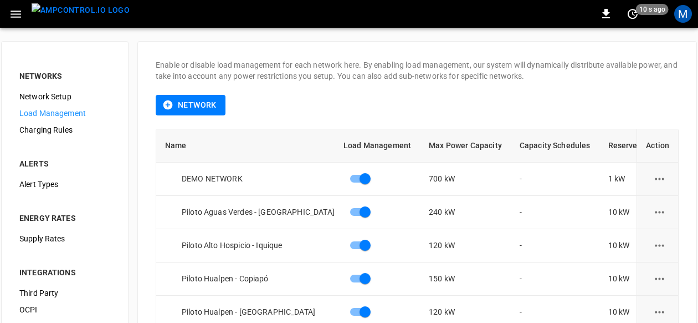
click at [59, 132] on span "Charging Rules" at bounding box center [64, 130] width 91 height 12
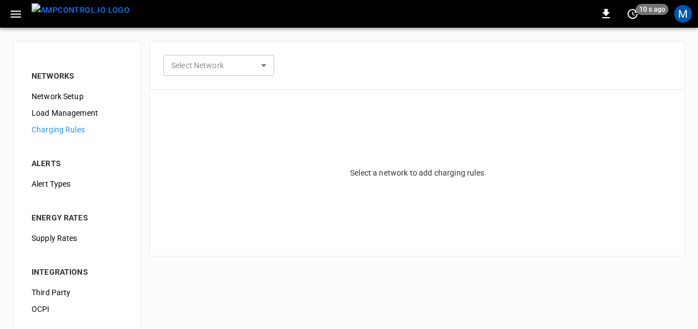
click at [269, 68] on body "0 10 s ago M NETWORKS Network Setup Load Management Charging Rules ALERTS Alert…" at bounding box center [349, 232] width 698 height 465
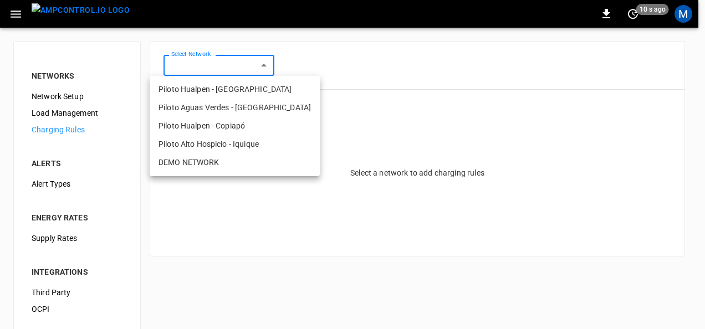
click at [230, 106] on li "Piloto Aguas Verdes - [GEOGRAPHIC_DATA]" at bounding box center [235, 108] width 170 height 18
type input "**********"
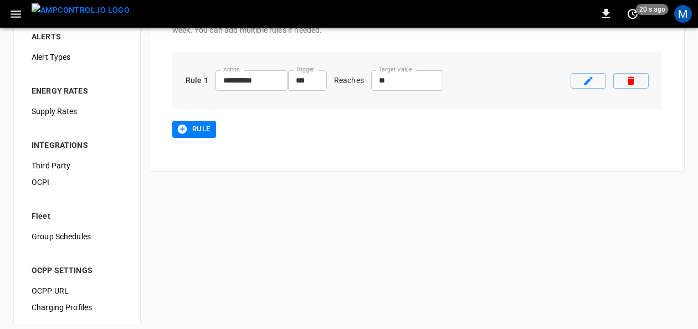
scroll to position [136, 0]
